Goal: Navigation & Orientation: Find specific page/section

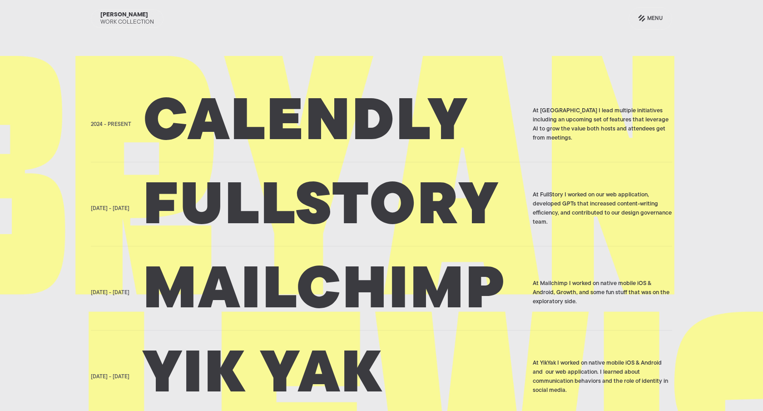
click at [269, 119] on h2 "Calendly" at bounding box center [335, 124] width 384 height 45
click at [648, 18] on div "Menu" at bounding box center [655, 18] width 15 height 11
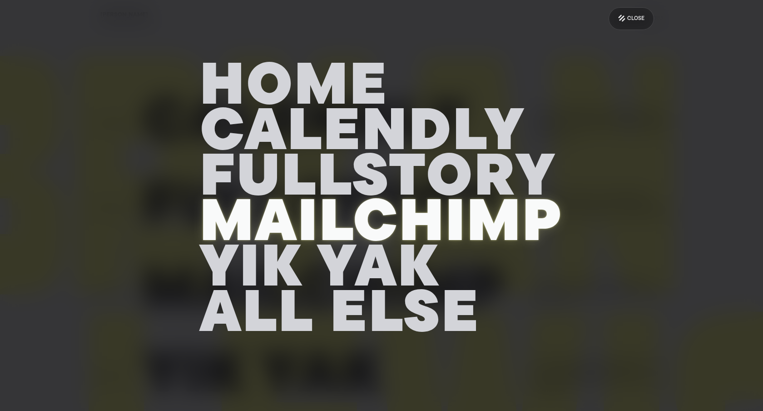
click at [401, 203] on h2 "Mailchimp" at bounding box center [382, 225] width 364 height 45
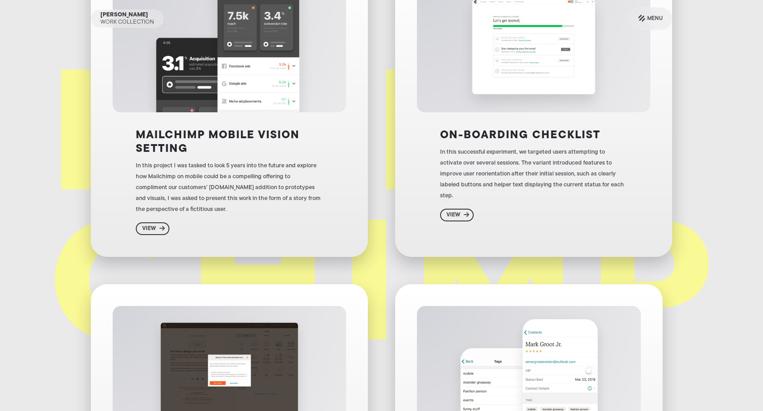
scroll to position [114, 0]
click at [181, 230] on div "Mailchimp Mobile Vision Setting In this project I was tasked to look 5 years in…" at bounding box center [229, 180] width 187 height 108
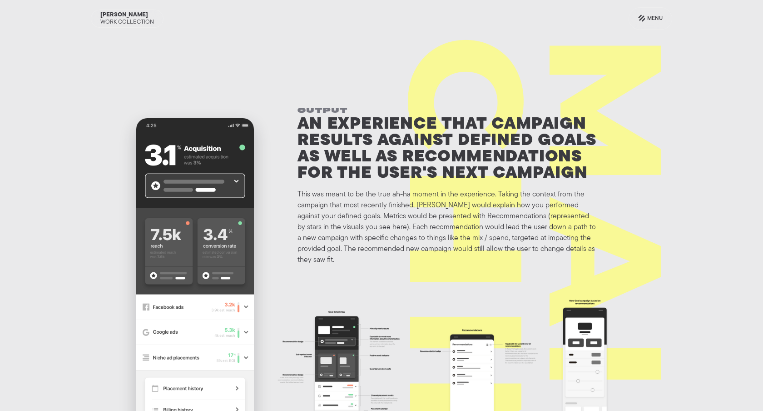
scroll to position [3428, 0]
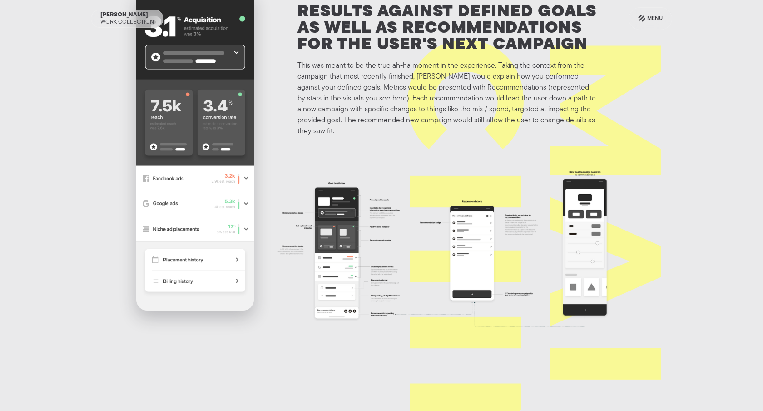
click at [271, 298] on section "Output An experience that campaign results against defined Goals as well as rec…" at bounding box center [381, 150] width 763 height 546
